Goal: Check status: Check status

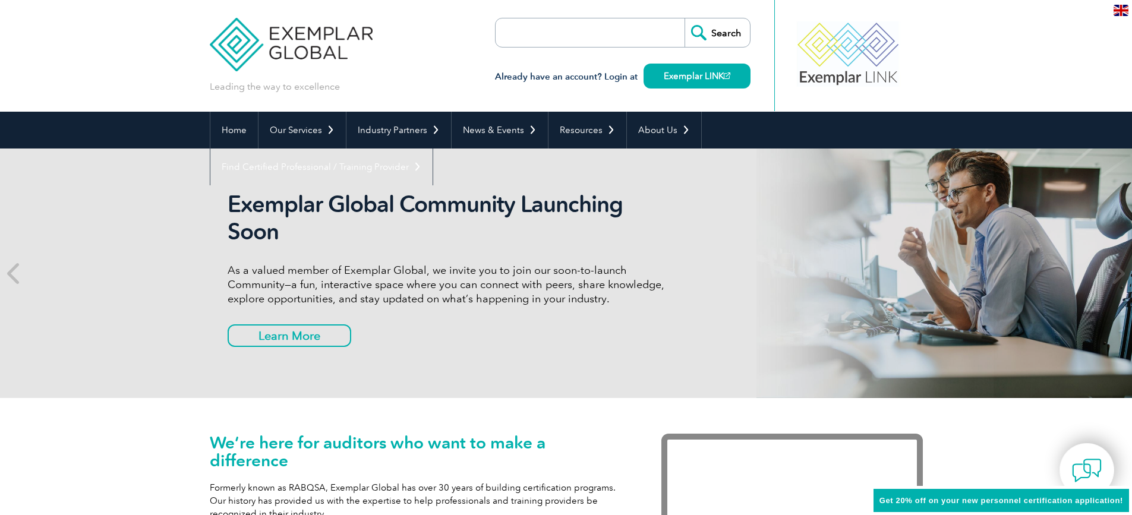
click at [593, 33] on input "search" at bounding box center [563, 32] width 125 height 29
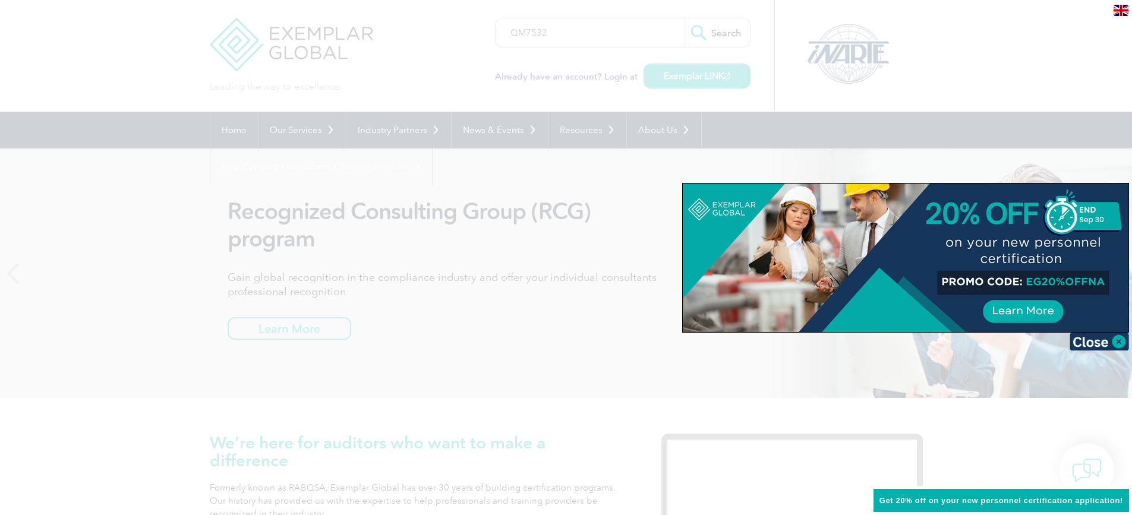
type input "QM7532"
click at [684, 18] on input "Search" at bounding box center [716, 32] width 65 height 29
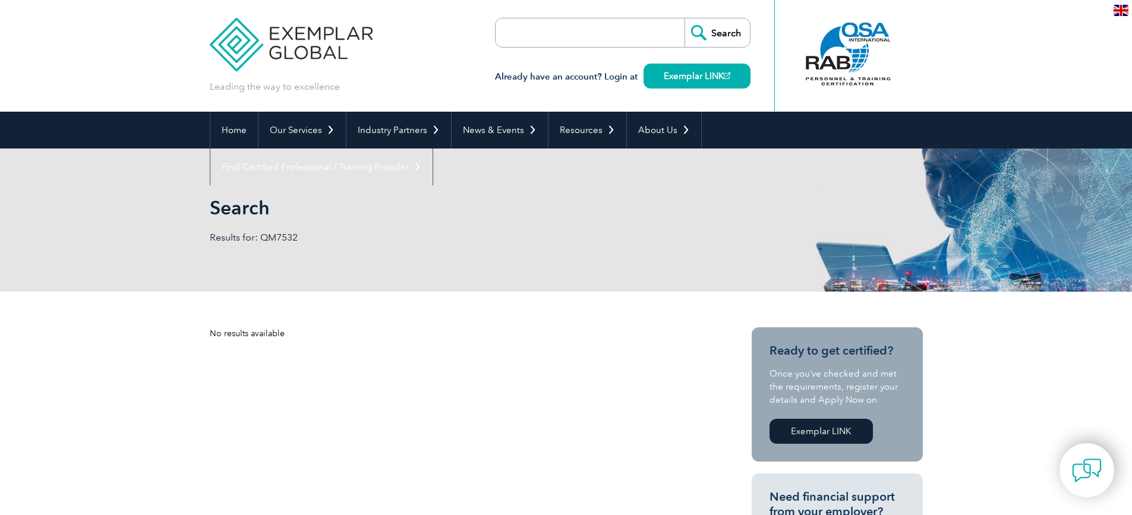
click at [545, 32] on input "search" at bounding box center [563, 32] width 125 height 29
type input "TL8515"
click at [684, 18] on input "Search" at bounding box center [716, 32] width 65 height 29
